Goal: Complete application form: Complete application form

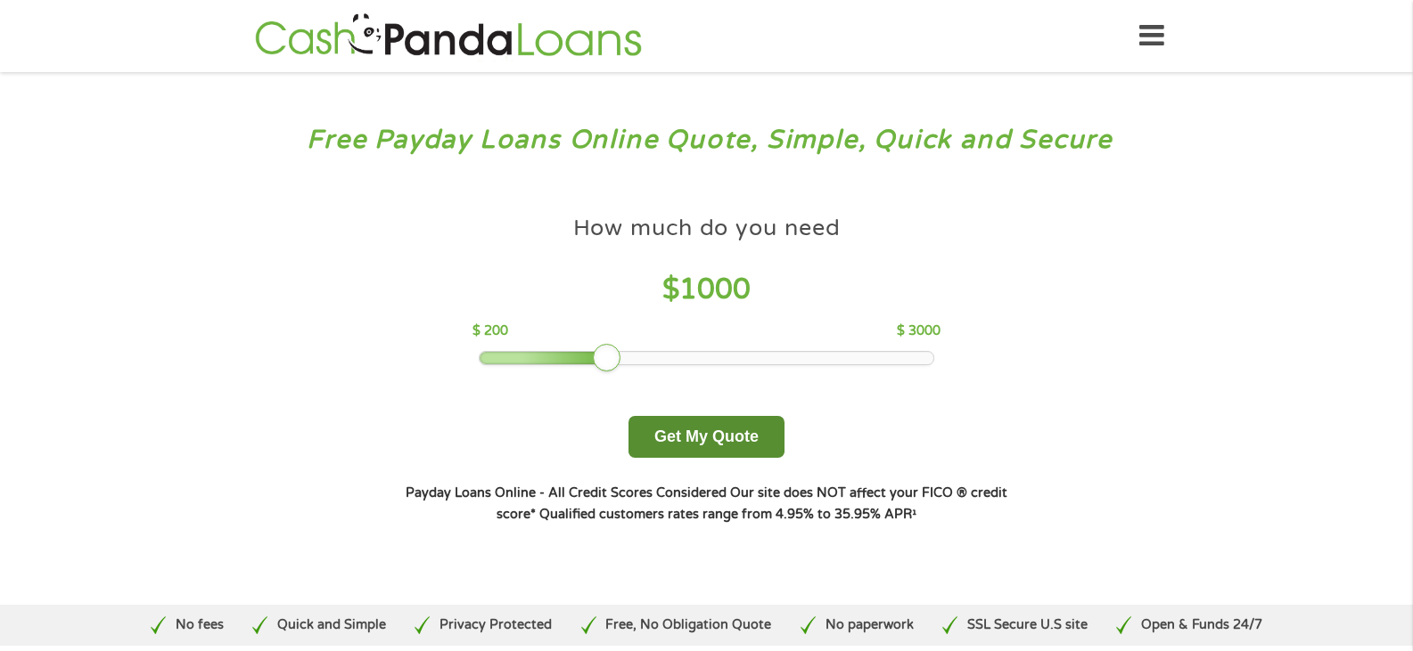
click at [699, 442] on button "Get My Quote" at bounding box center [706, 437] width 156 height 42
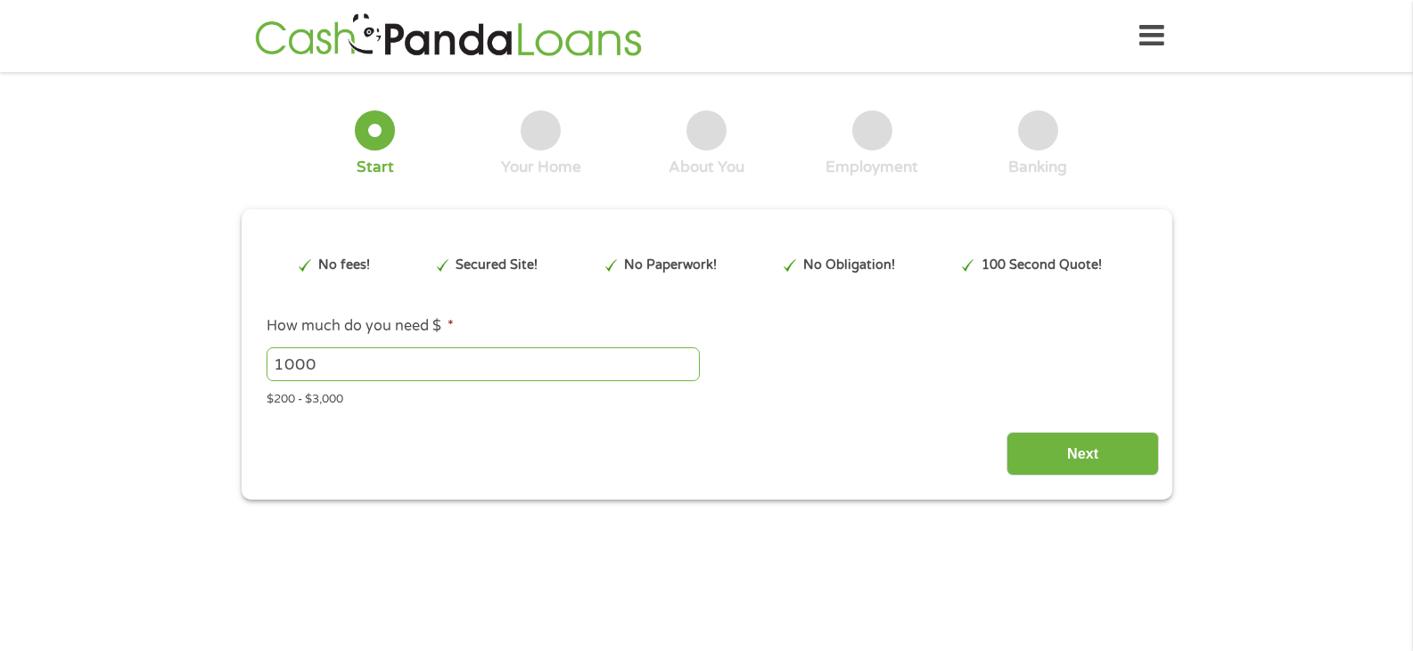
type input "Cj0KCQjwn8XFBhCxARIsAMyH8BtBN-GMBvpQmXFcEELJY68nus2ZQm9L5gJ_XBQwjikmZyRoHVLSyTg…"
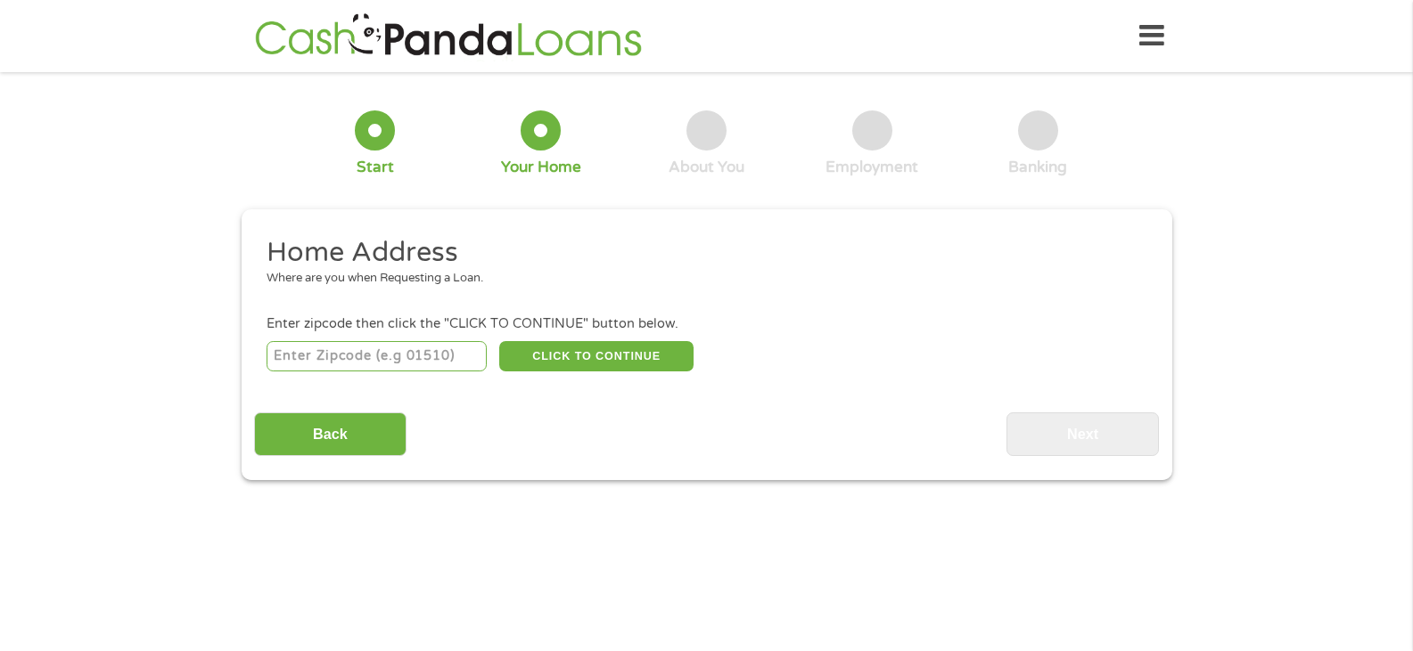
click at [353, 351] on input "number" at bounding box center [376, 356] width 220 height 30
type input "78073"
click at [580, 355] on button "CLICK TO CONTINUE" at bounding box center [596, 356] width 194 height 30
type input "78073"
type input "Von Ormy"
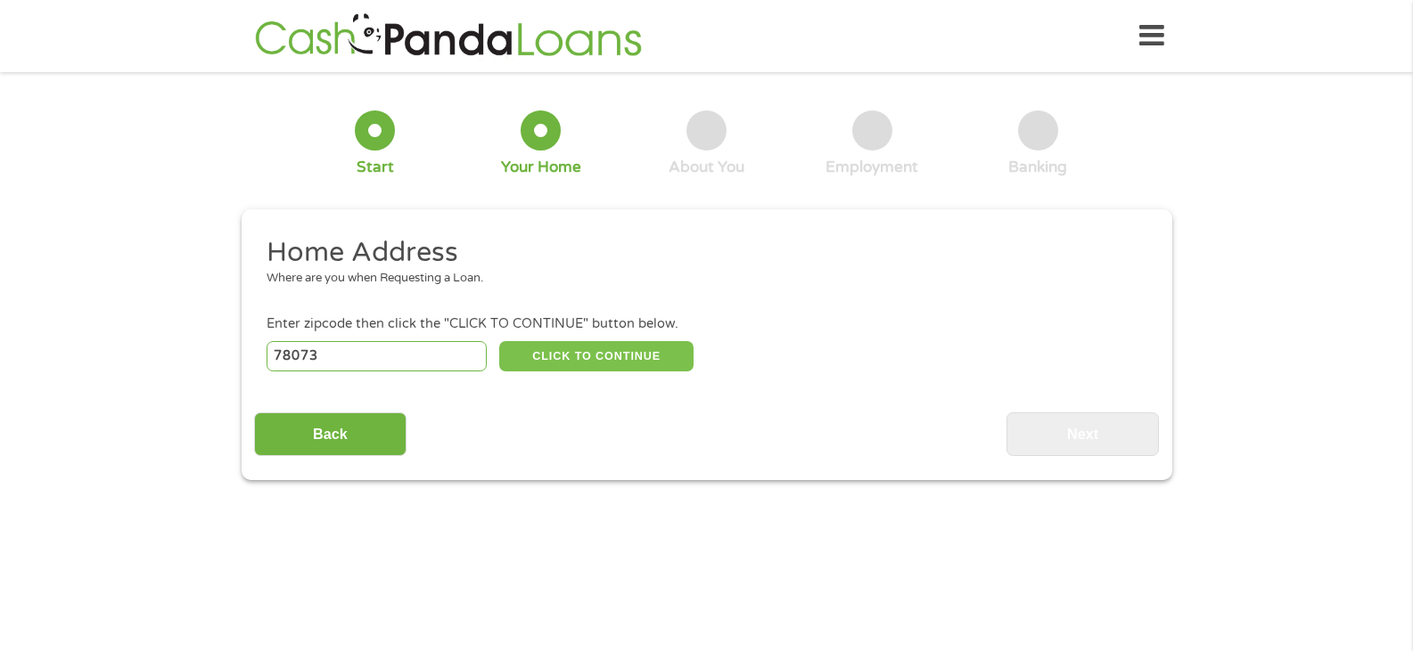
select select "[US_STATE]"
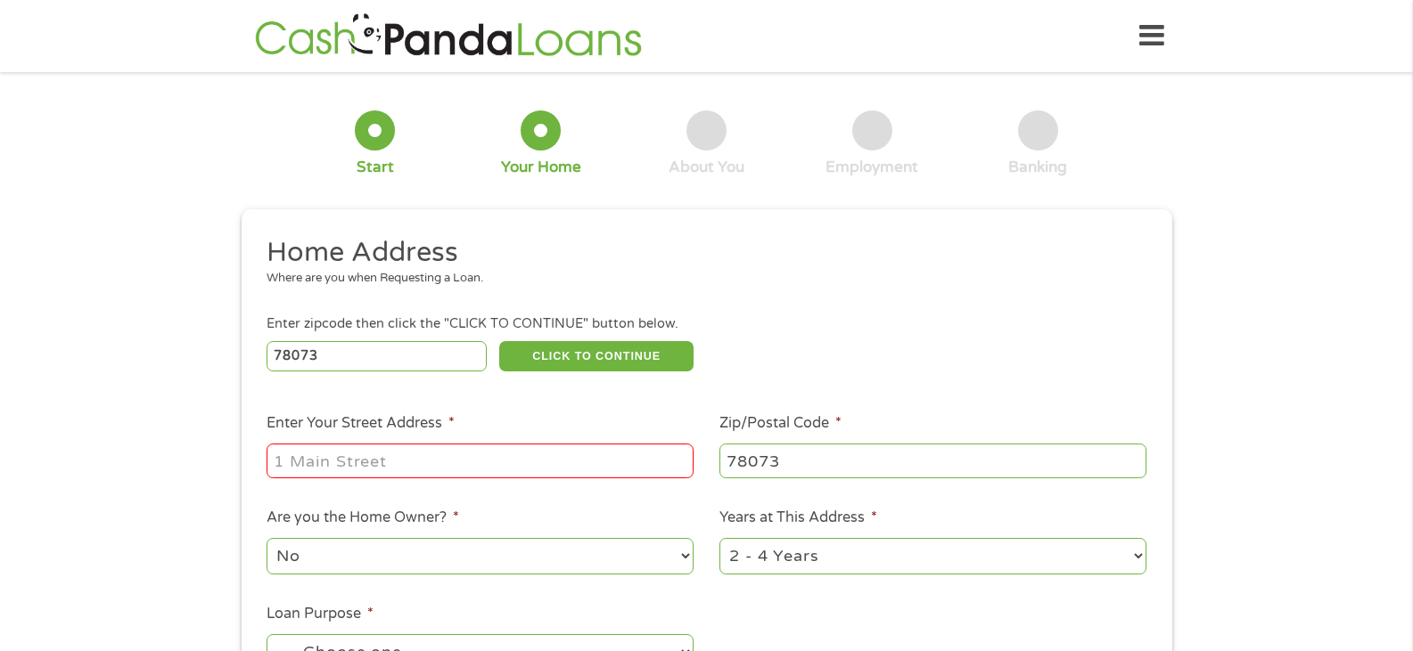
click at [486, 463] on input "Enter Your Street Address *" at bounding box center [479, 461] width 427 height 34
type input "4342 Common Sage"
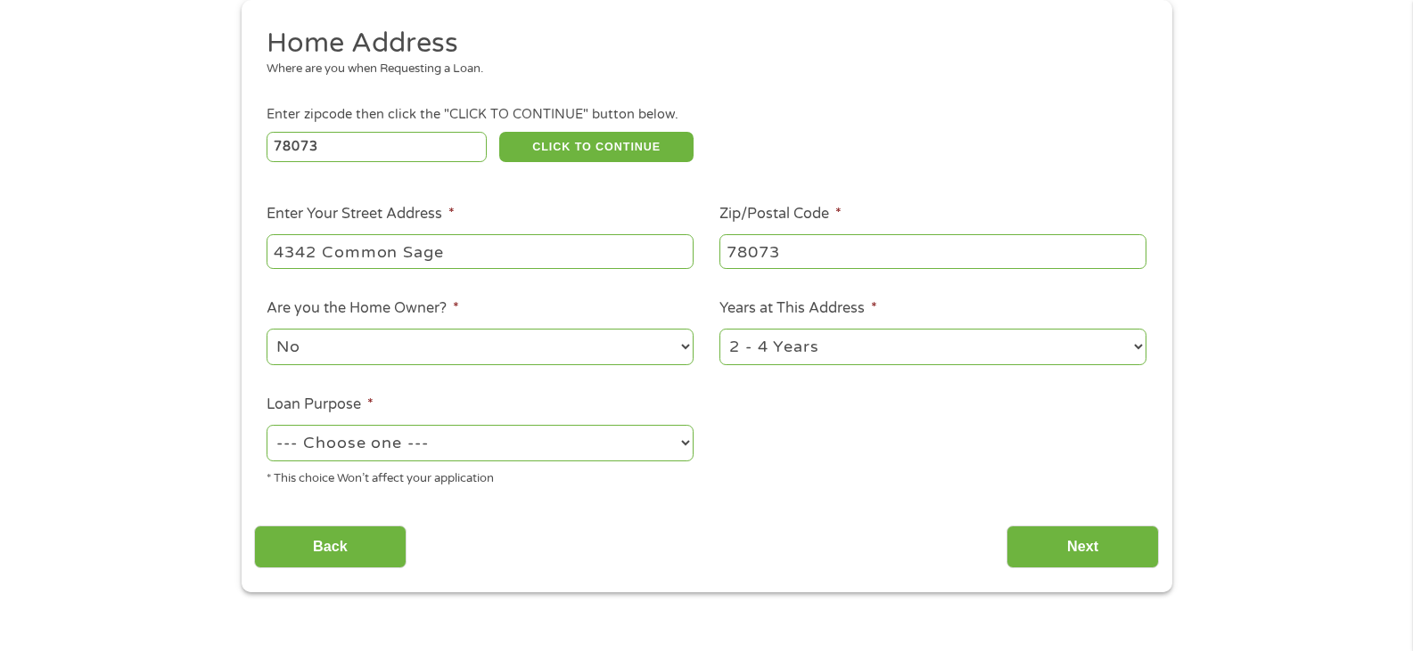
scroll to position [267, 0]
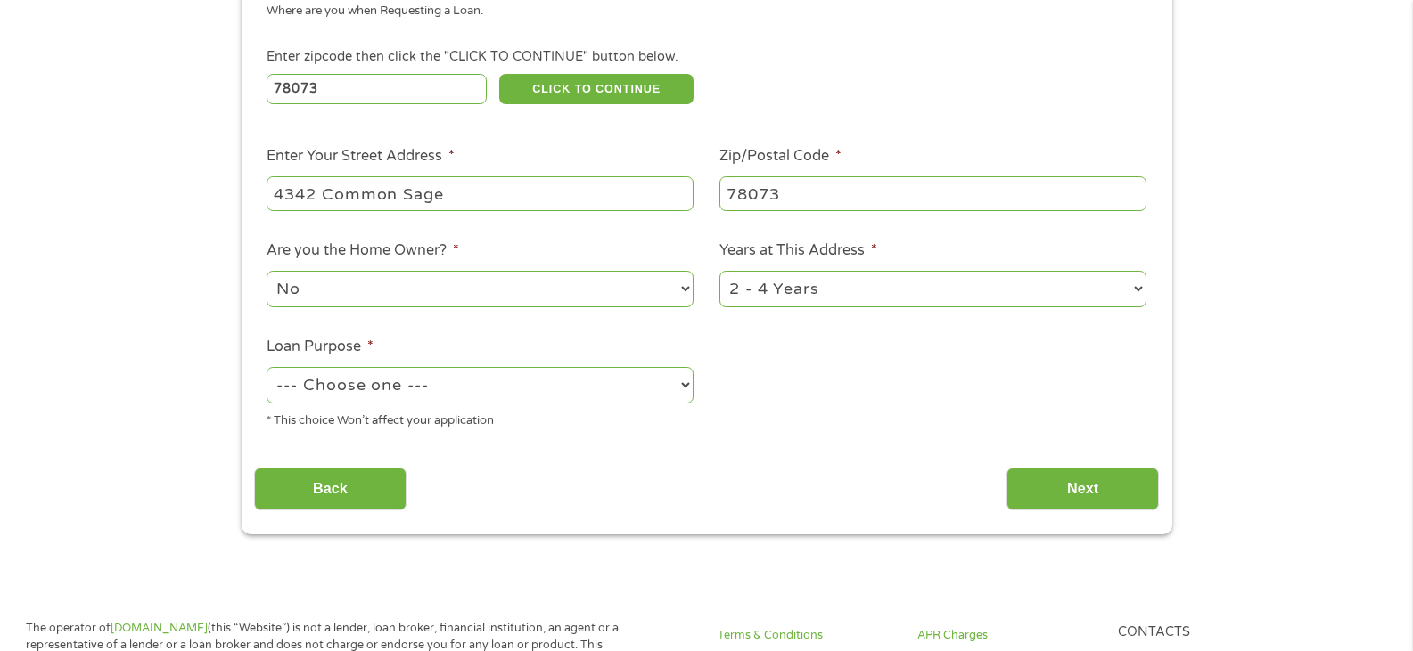
click at [434, 386] on select "--- Choose one --- Pay Bills Debt Consolidation Home Improvement Major Purchase…" at bounding box center [479, 385] width 427 height 37
select select "medicalexpenses"
click at [266, 367] on select "--- Choose one --- Pay Bills Debt Consolidation Home Improvement Major Purchase…" at bounding box center [479, 385] width 427 height 37
click at [1060, 483] on input "Next" at bounding box center [1082, 490] width 152 height 44
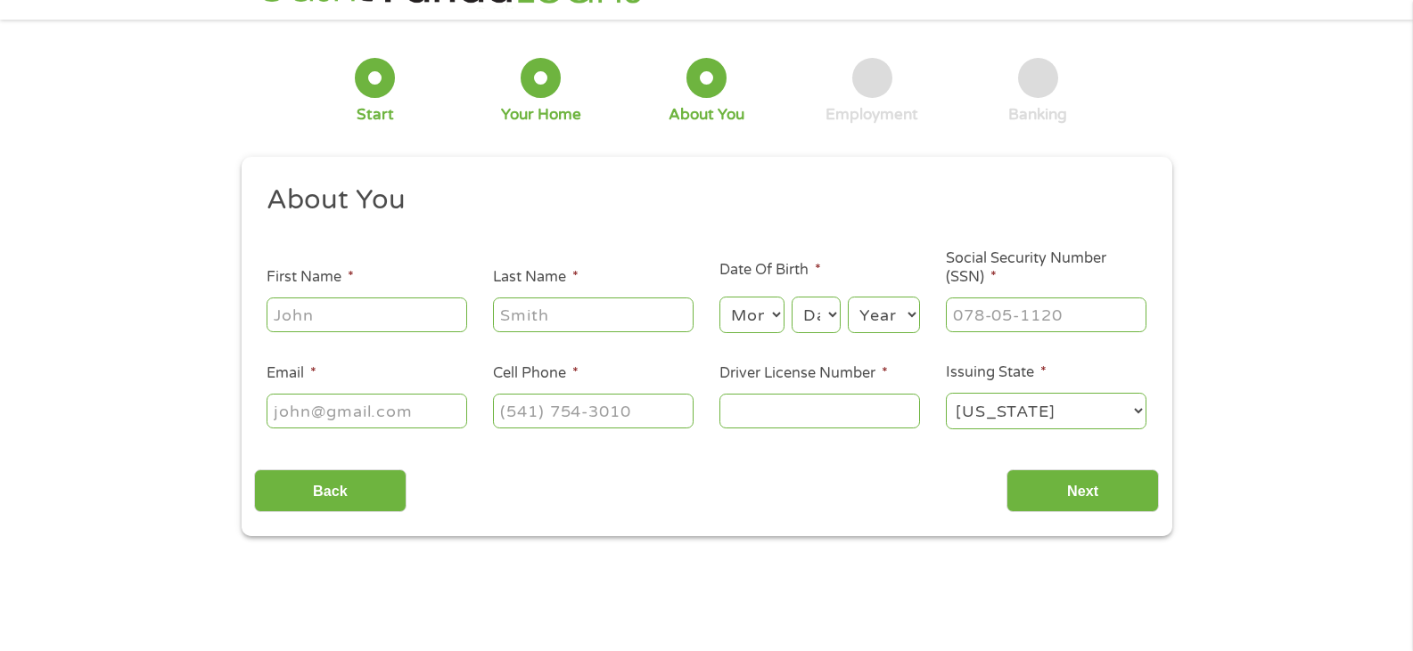
scroll to position [0, 0]
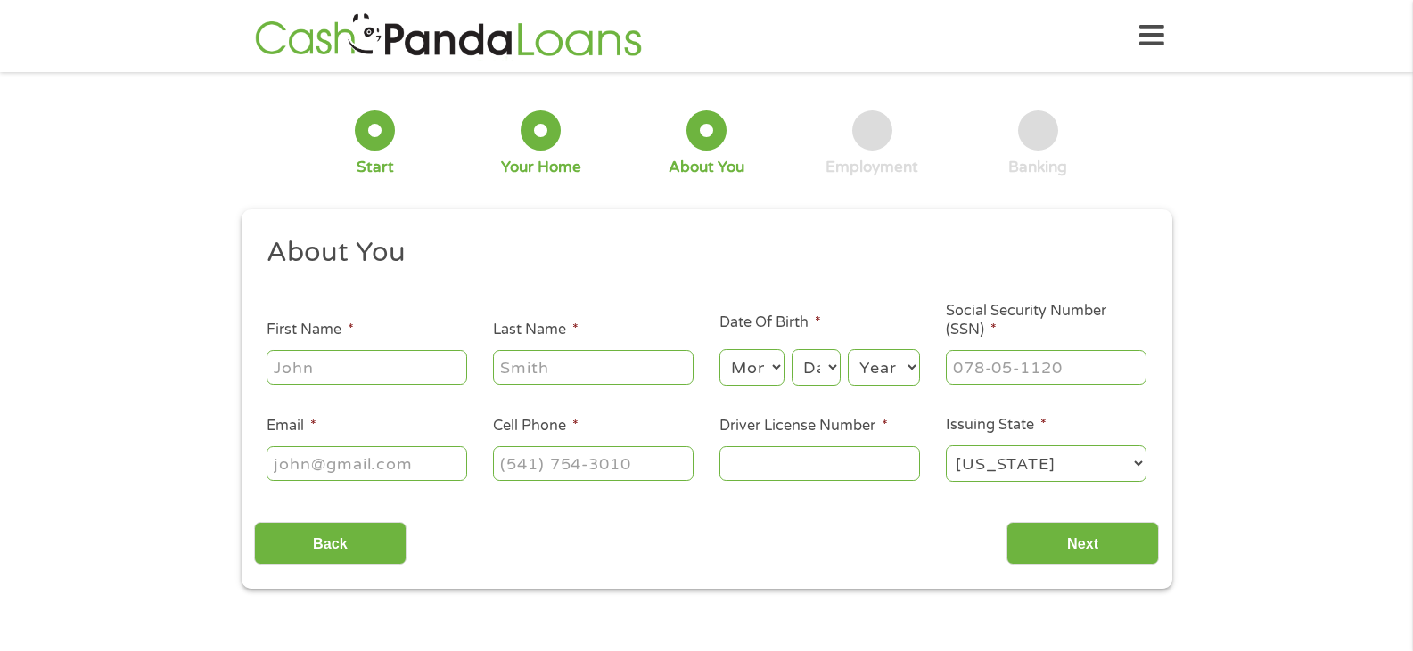
click at [375, 368] on input "First Name *" at bounding box center [366, 367] width 201 height 34
type input "[PERSON_NAME]"
type input "[EMAIL_ADDRESS][DOMAIN_NAME]"
type input "[PHONE_NUMBER]"
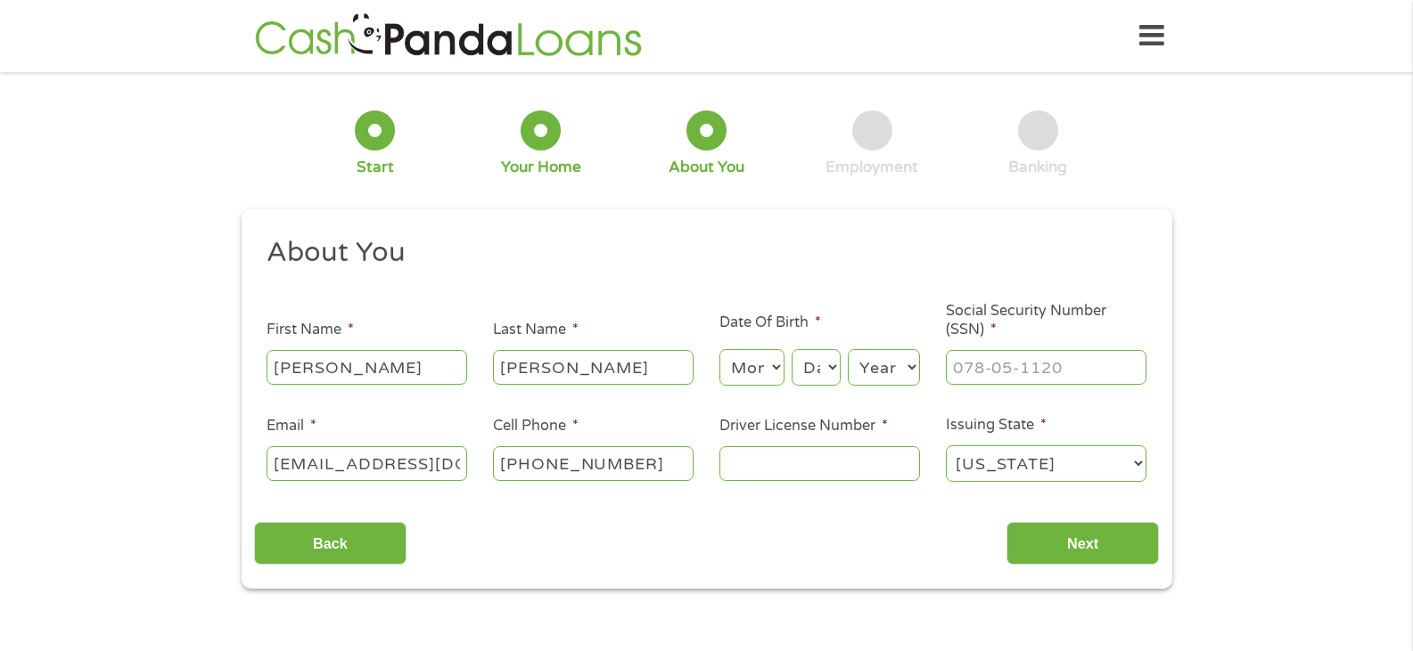
click at [766, 367] on select "Month 1 2 3 4 5 6 7 8 9 10 11 12" at bounding box center [751, 367] width 65 height 37
select select "9"
click at [719, 349] on select "Month 1 2 3 4 5 6 7 8 9 10 11 12" at bounding box center [751, 367] width 65 height 37
click at [811, 360] on select "Day 1 2 3 4 5 6 7 8 9 10 11 12 13 14 15 16 17 18 19 20 21 22 23 24 25 26 27 28 …" at bounding box center [815, 367] width 48 height 37
select select "30"
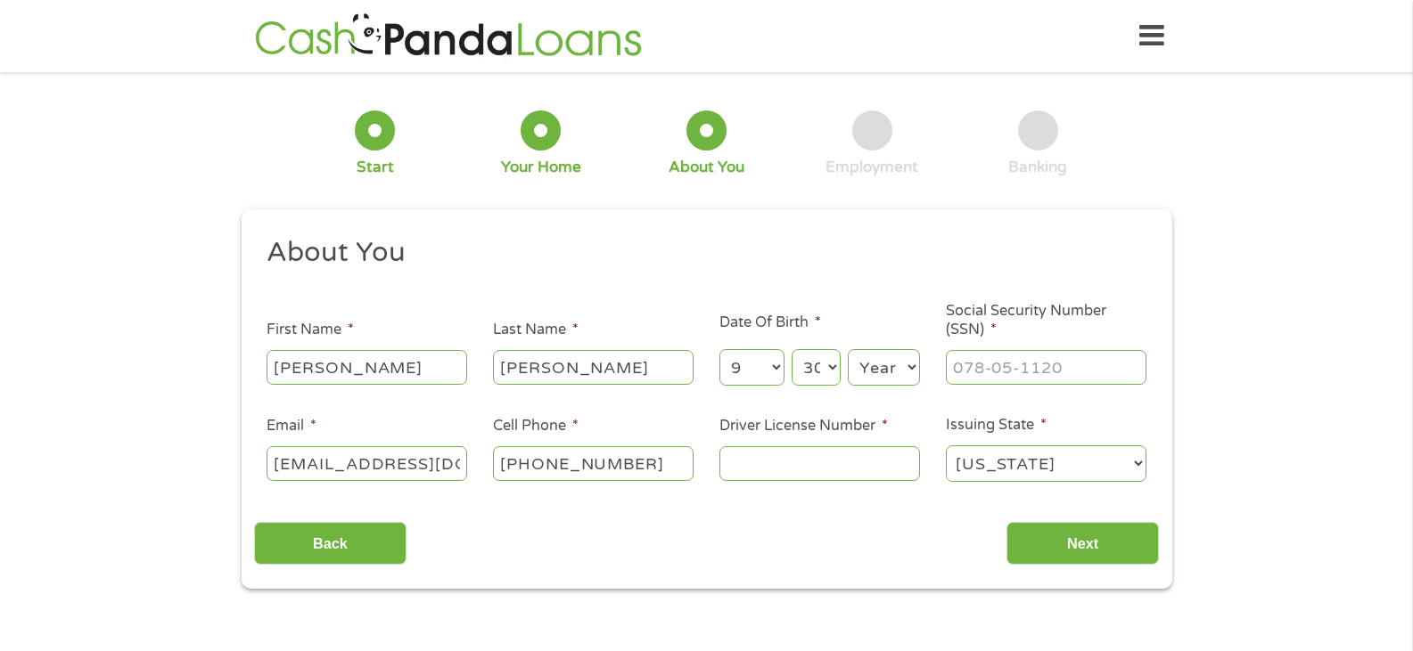
click at [791, 349] on select "Day 1 2 3 4 5 6 7 8 9 10 11 12 13 14 15 16 17 18 19 20 21 22 23 24 25 26 27 28 …" at bounding box center [815, 367] width 48 height 37
click at [868, 365] on select "Year [DATE] 2006 2005 2004 2003 2002 2001 2000 1999 1998 1997 1996 1995 1994 19…" at bounding box center [884, 367] width 72 height 37
select select "1974"
click at [848, 349] on select "Year [DATE] 2006 2005 2004 2003 2002 2001 2000 1999 1998 1997 1996 1995 1994 19…" at bounding box center [884, 367] width 72 height 37
click at [1039, 356] on input "___-__-____" at bounding box center [1046, 367] width 201 height 34
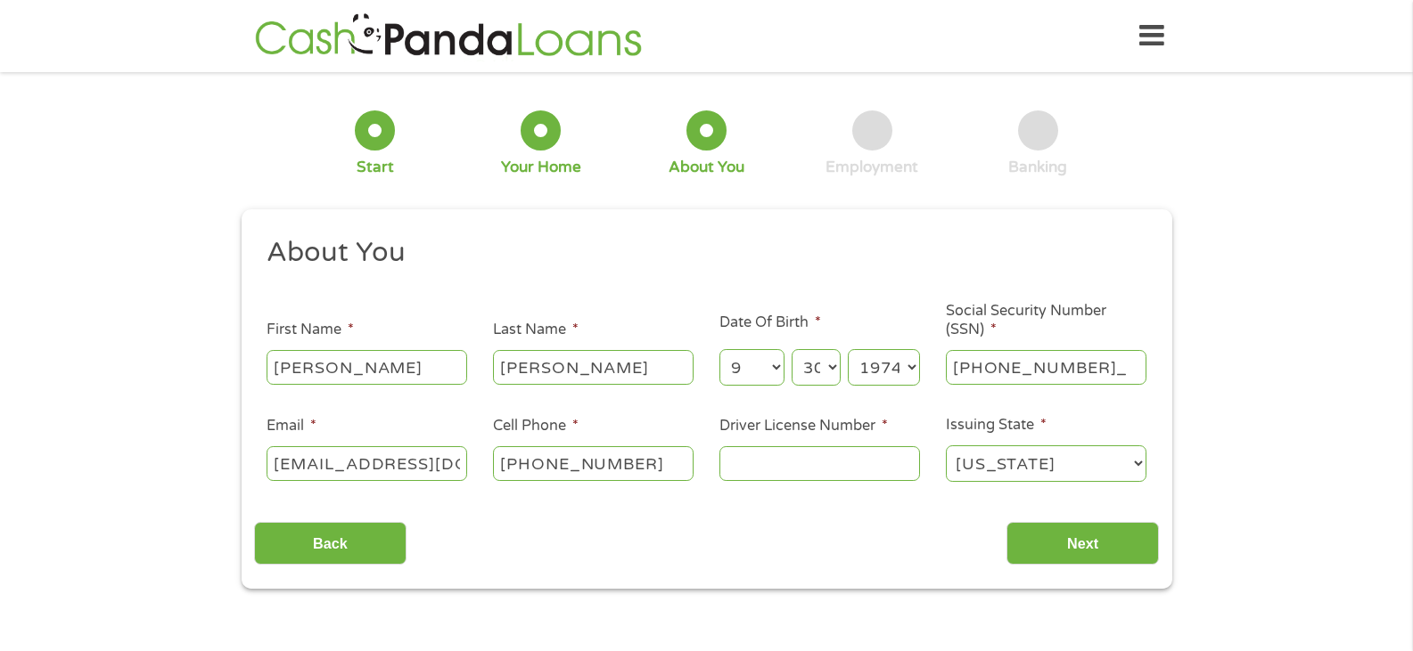
type input "453-73-1189"
click at [754, 460] on input "Driver License Number *" at bounding box center [819, 463] width 201 height 34
type input "12623040"
click at [1048, 535] on input "Next" at bounding box center [1082, 544] width 152 height 44
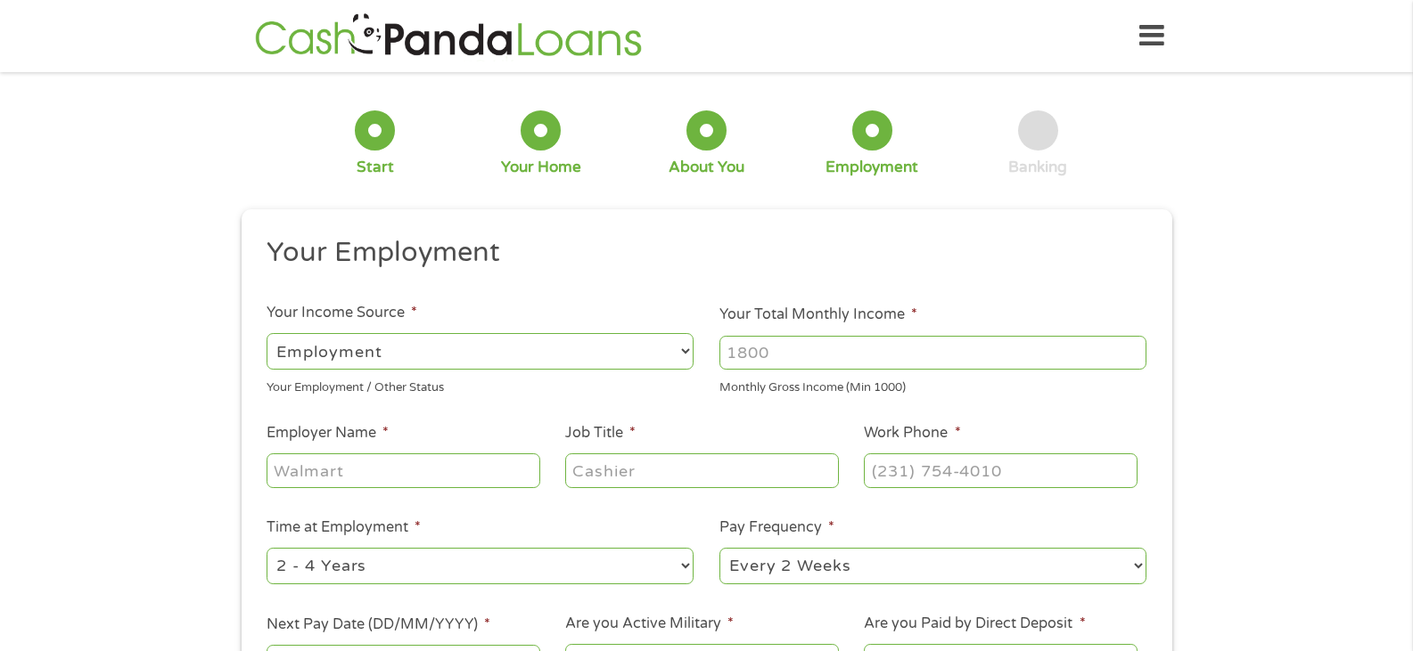
scroll to position [7, 7]
click at [777, 355] on input "Your Total Monthly Income *" at bounding box center [932, 353] width 427 height 34
click at [1135, 359] on input "1000" at bounding box center [932, 353] width 427 height 34
type input "1"
type input "11000"
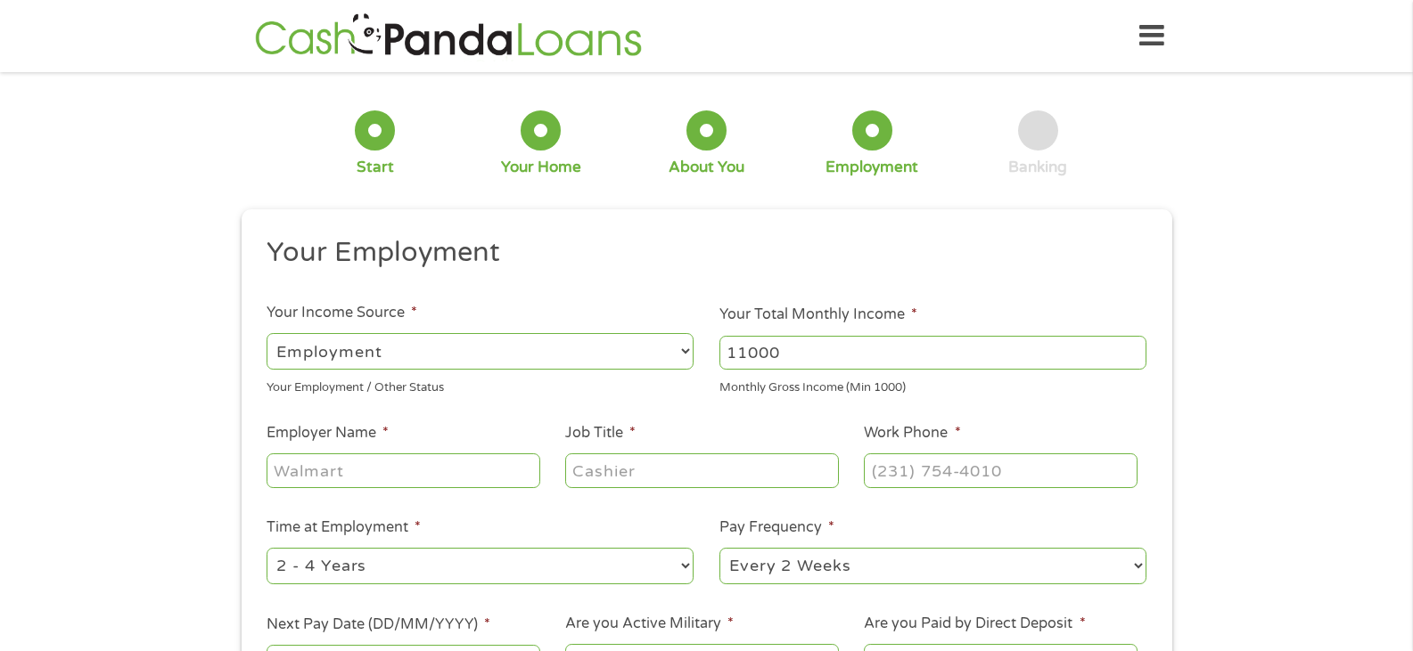
click at [1068, 413] on ul "Your Employment Your Income Source * --- Choose one --- Employment [DEMOGRAPHIC…" at bounding box center [706, 466] width 905 height 462
click at [455, 473] on input "Employer Name *" at bounding box center [402, 471] width 273 height 34
type input "phuel"
click at [605, 470] on input "Job Title *" at bounding box center [701, 471] width 273 height 34
type input "superintendent"
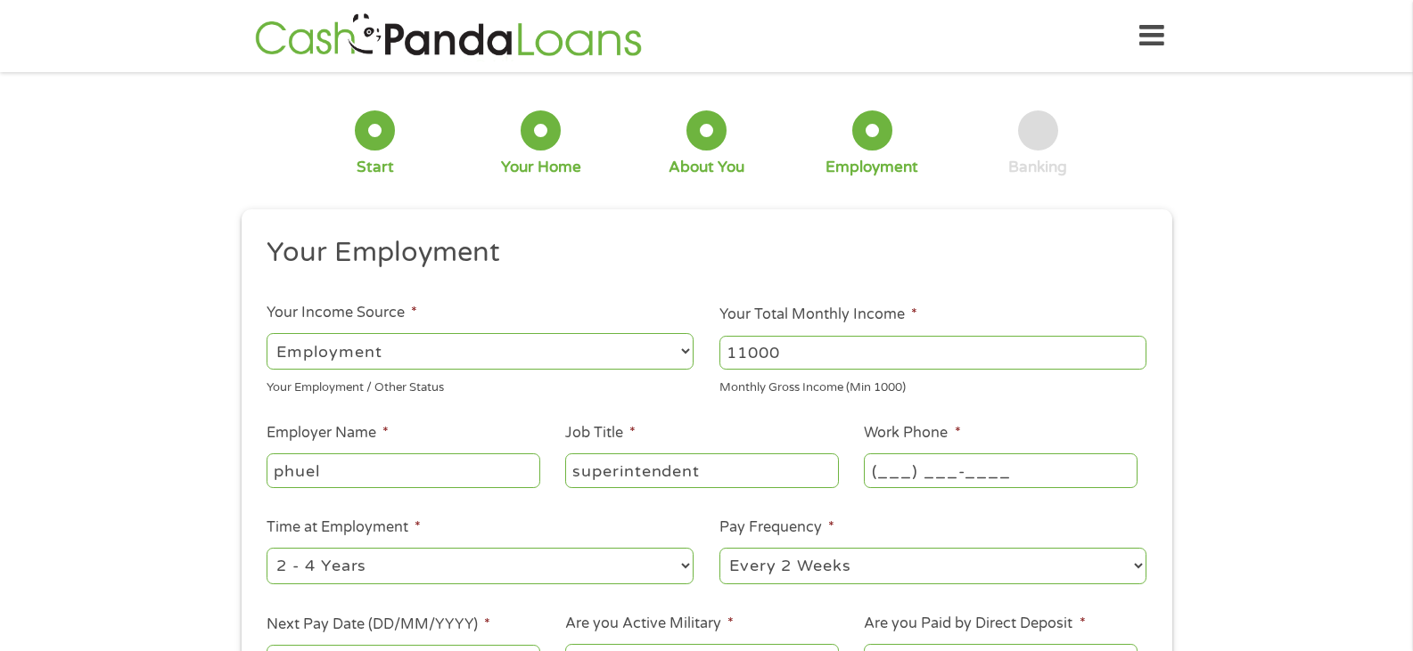
click at [1033, 466] on input "(___) ___-____" at bounding box center [1000, 471] width 273 height 34
click at [897, 466] on input "(___) ___-____" at bounding box center [1000, 471] width 273 height 34
type input "[PHONE_NUMBER]"
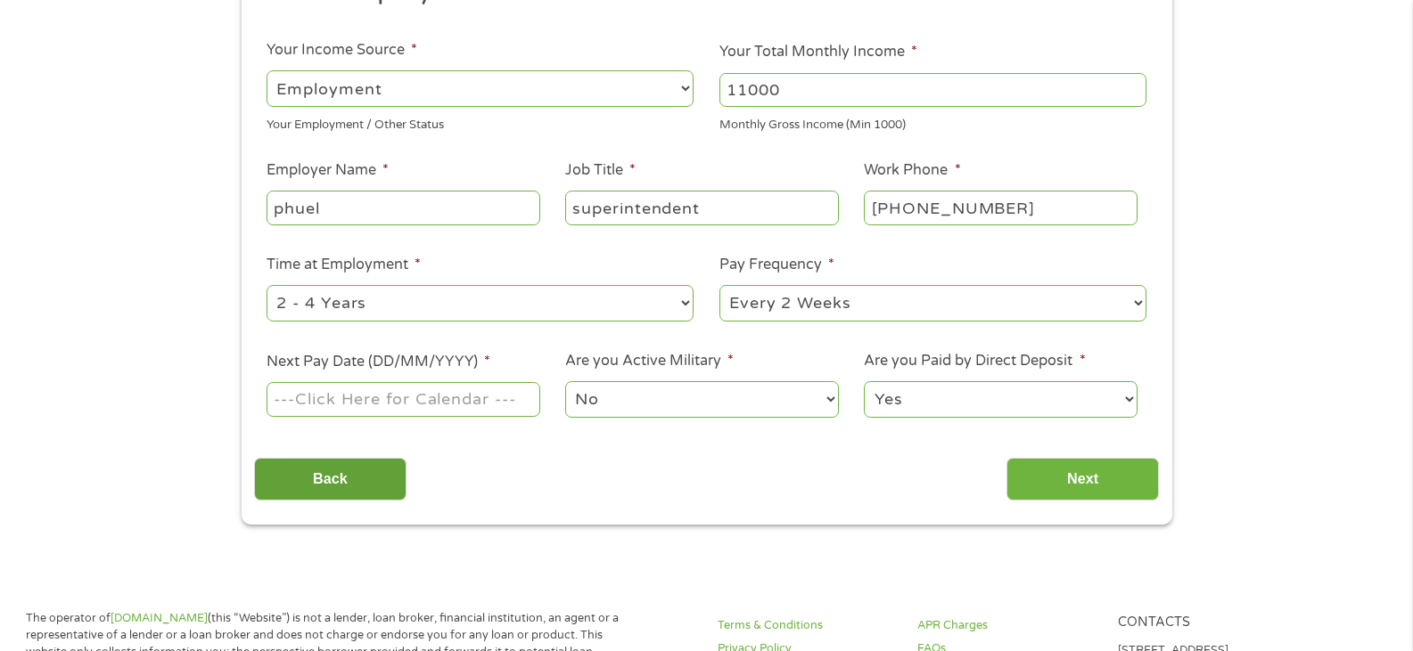
scroll to position [267, 0]
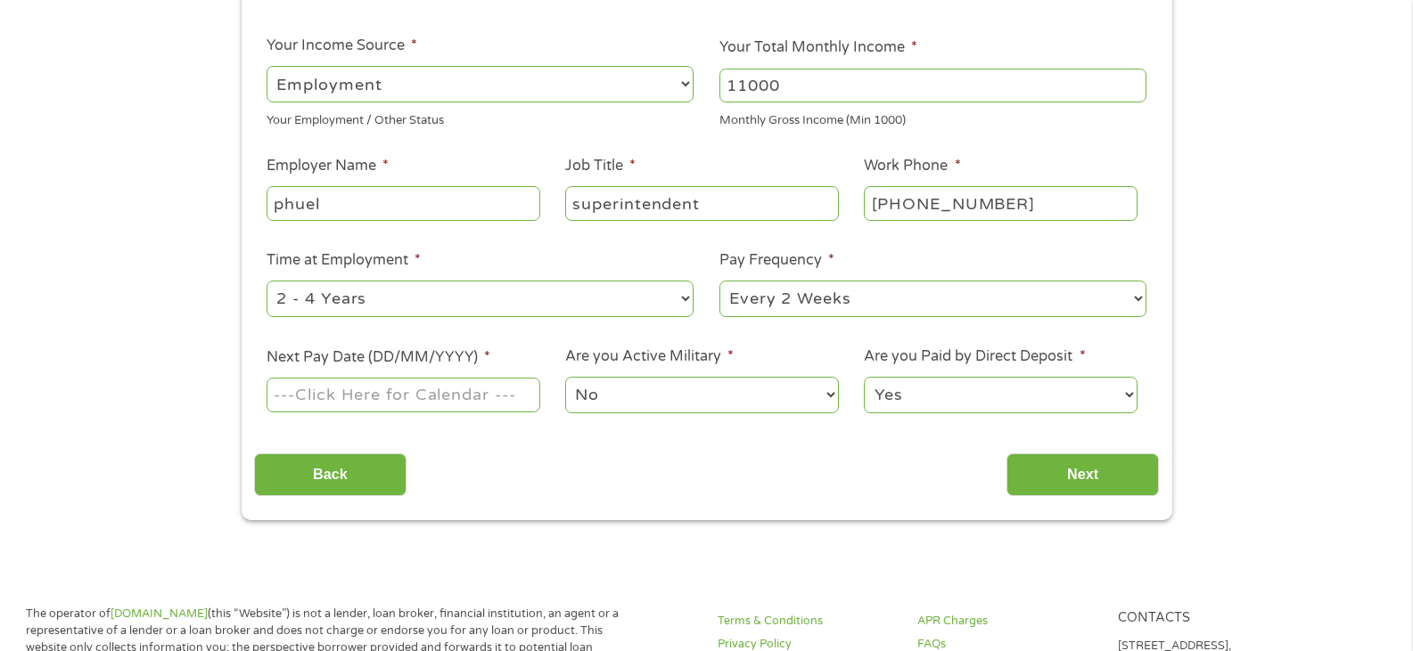
click at [439, 395] on input "Next Pay Date (DD/MM/YYYY) *" at bounding box center [402, 395] width 273 height 34
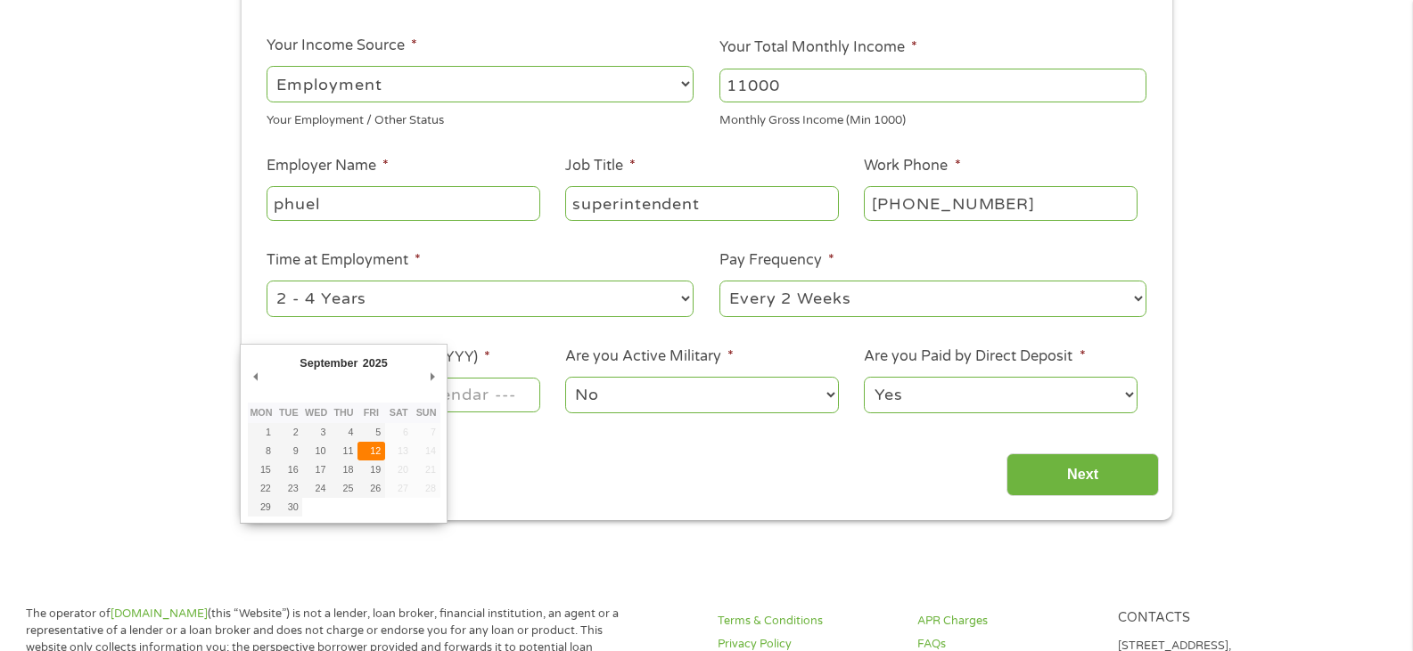
type input "[DATE]"
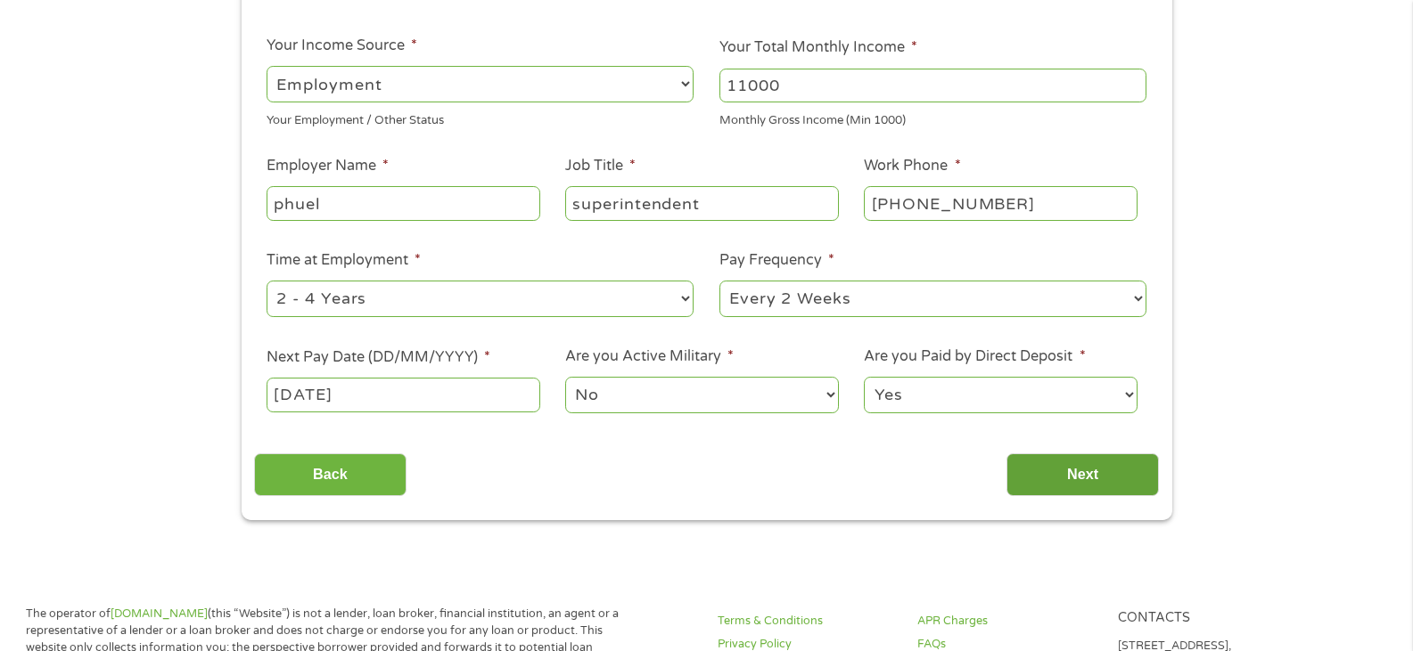
click at [1073, 471] on input "Next" at bounding box center [1082, 476] width 152 height 44
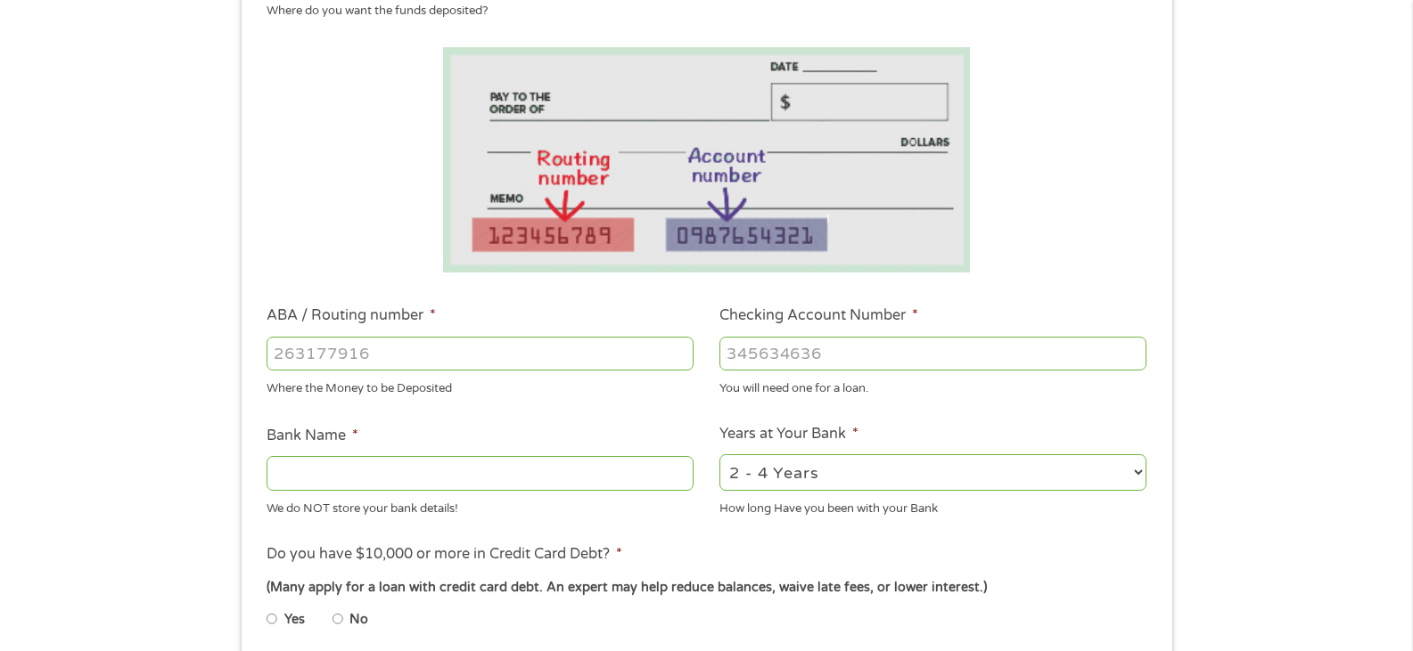
click at [356, 349] on input "ABA / Routing number *" at bounding box center [479, 354] width 427 height 34
type input "111000614"
type input "JPMORGAN CHASE BANK NA"
type input "111000614"
click at [760, 351] on input "Checking Account Number *" at bounding box center [932, 354] width 427 height 34
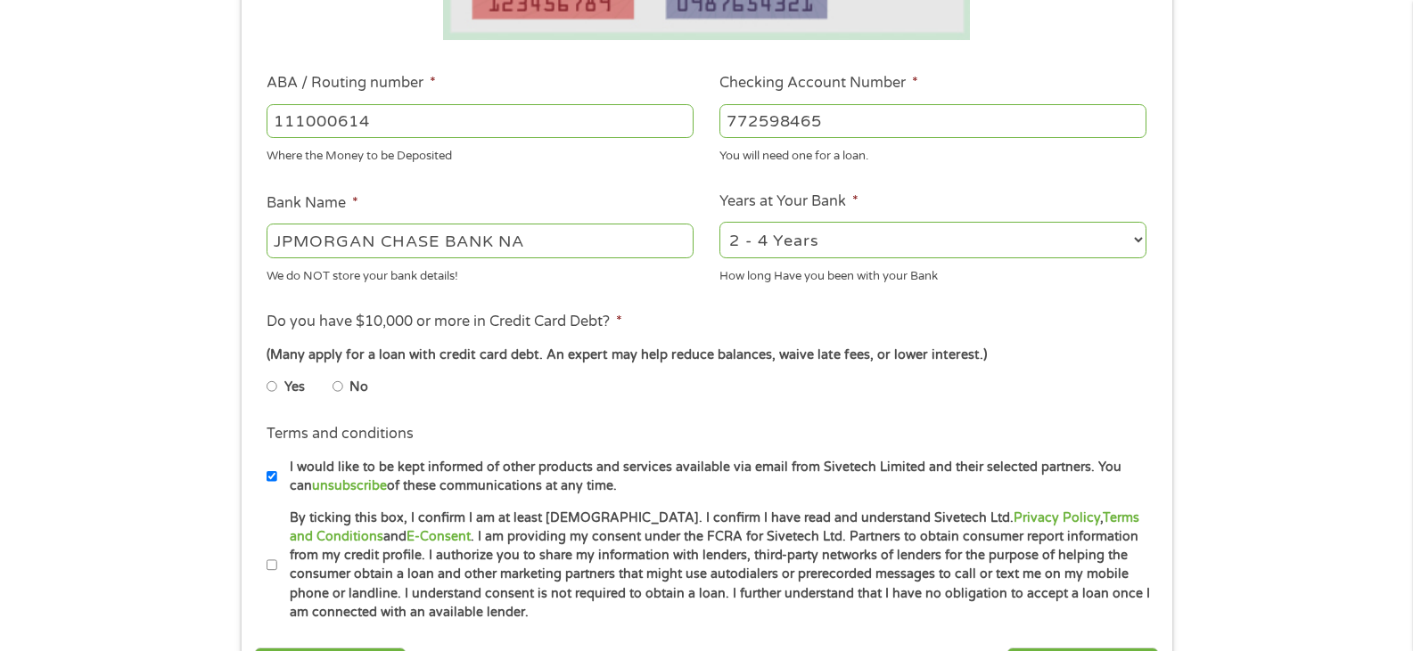
scroll to position [535, 0]
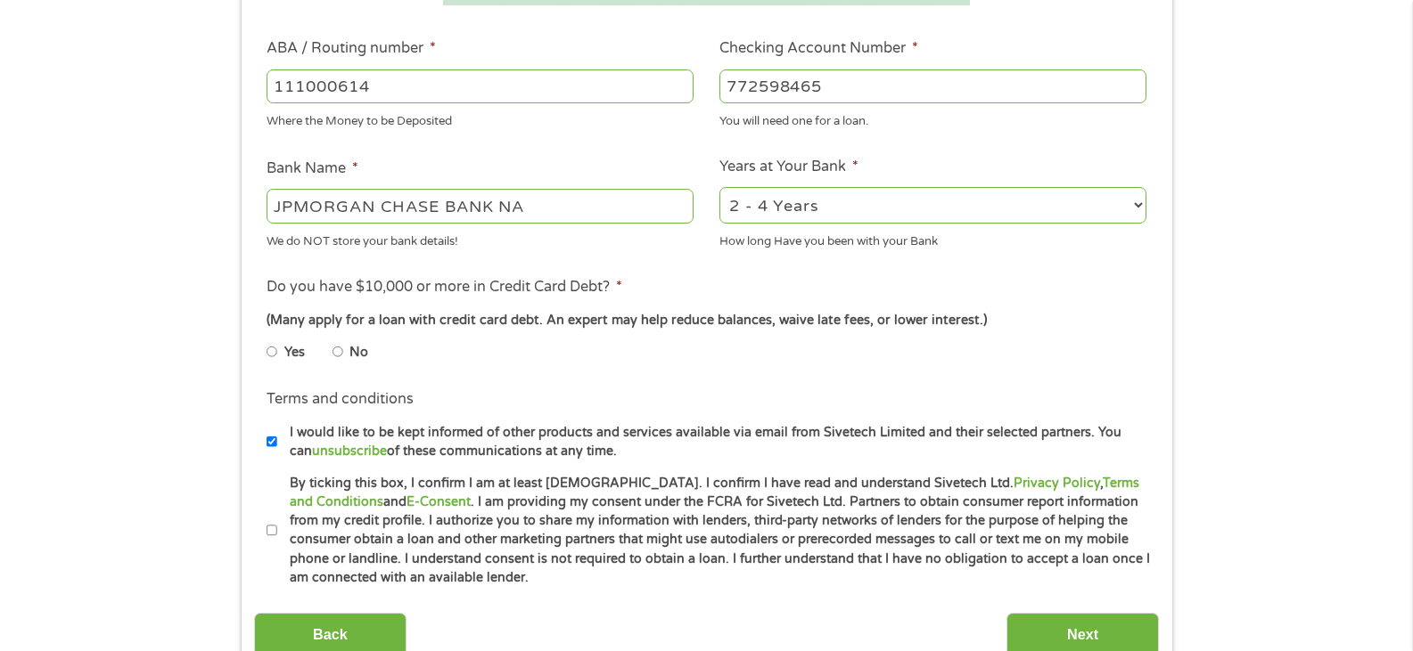
type input "772598465"
click at [340, 352] on input "No" at bounding box center [337, 352] width 11 height 29
radio input "true"
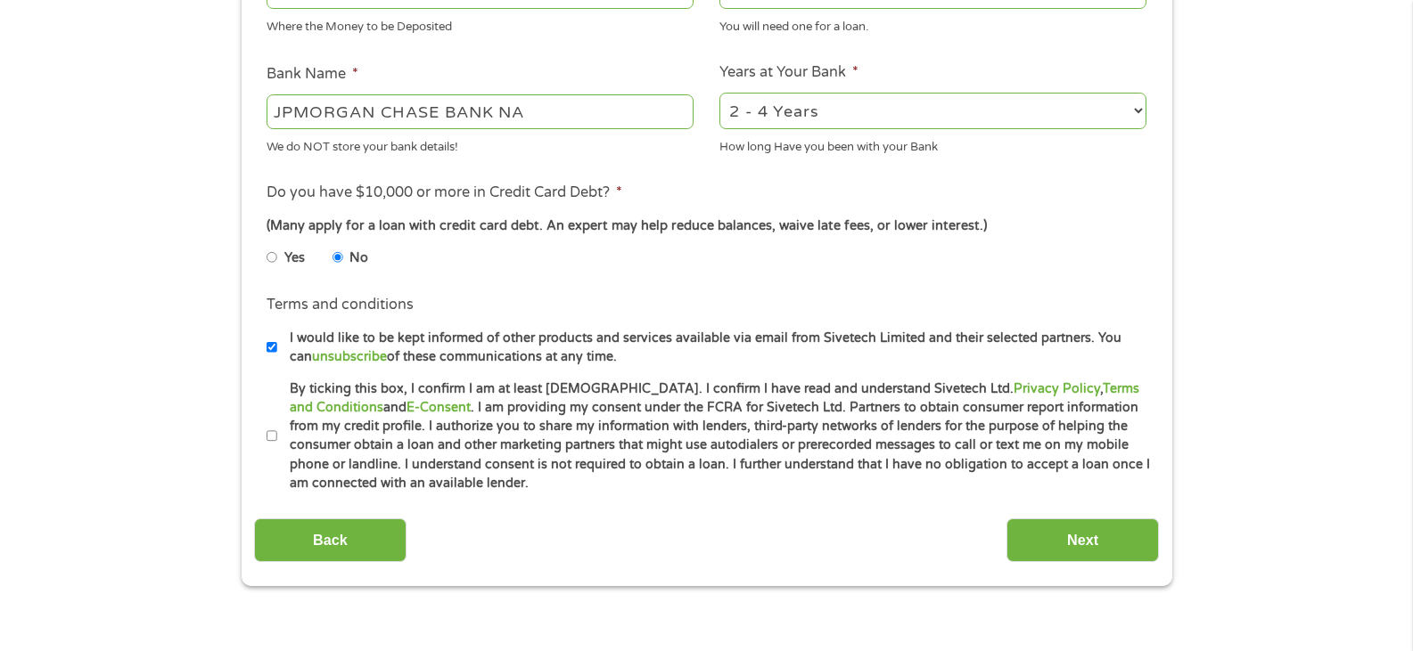
scroll to position [713, 0]
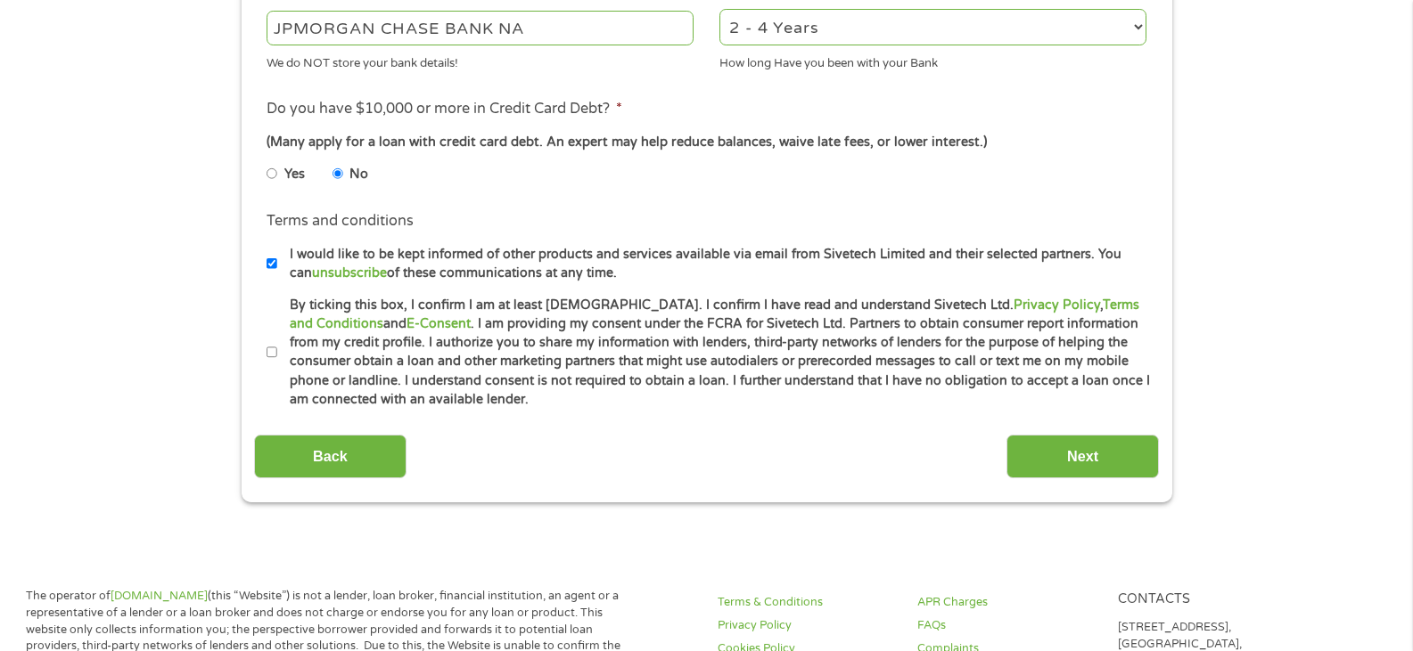
click at [274, 348] on input "By ticking this box, I confirm I am at least [DEMOGRAPHIC_DATA]. I confirm I ha…" at bounding box center [271, 353] width 11 height 29
checkbox input "true"
click at [1070, 453] on input "Next" at bounding box center [1082, 457] width 152 height 44
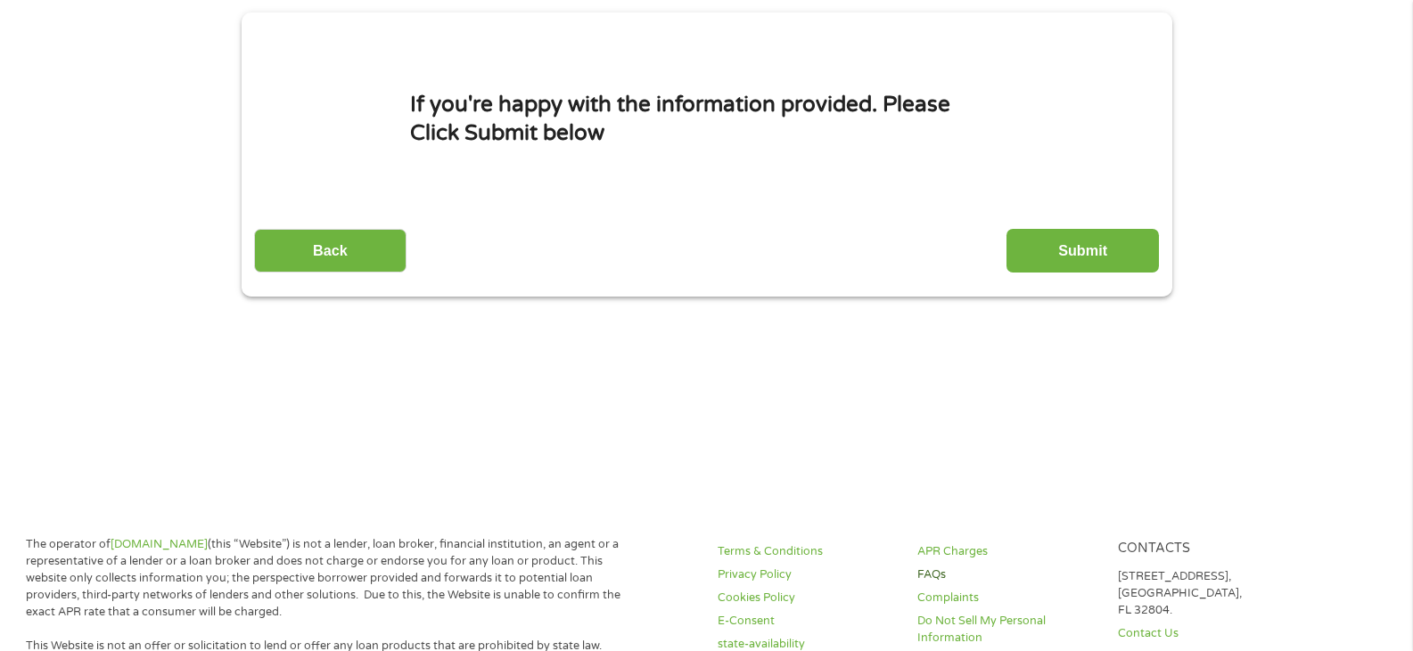
scroll to position [0, 0]
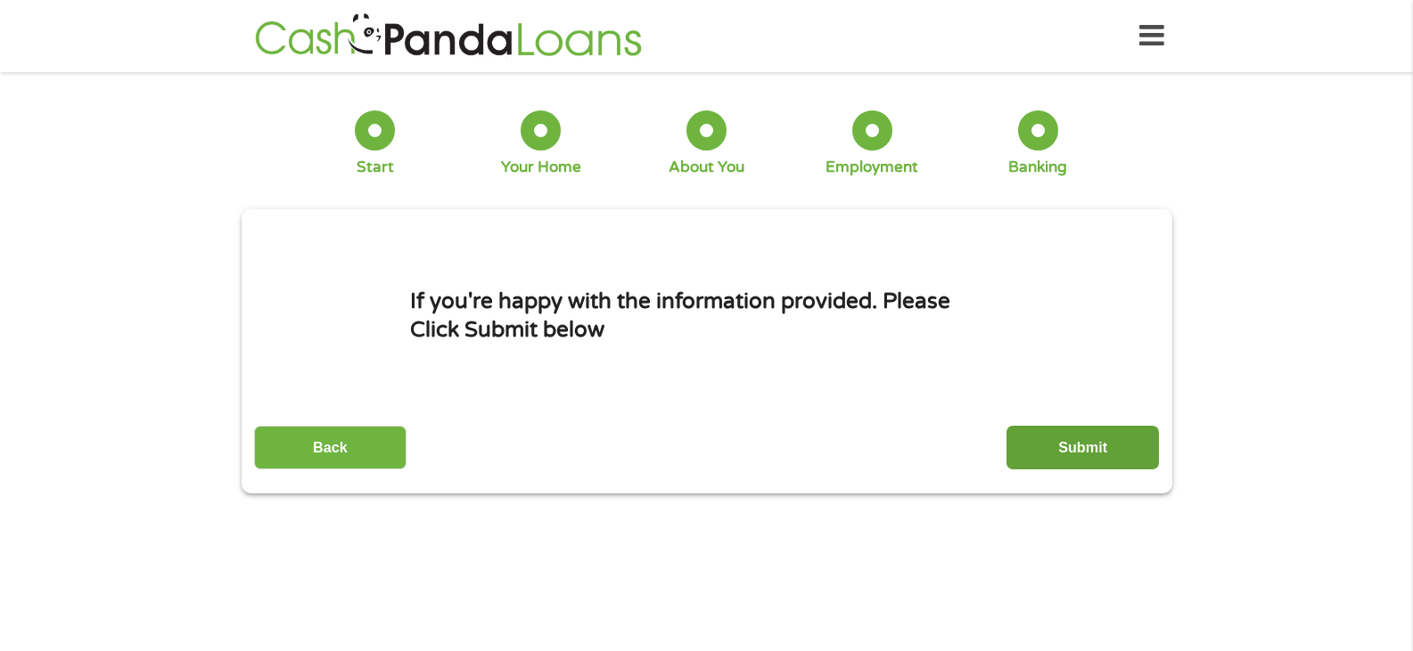
click at [1069, 439] on input "Submit" at bounding box center [1082, 448] width 152 height 44
